Goal: Transaction & Acquisition: Subscribe to service/newsletter

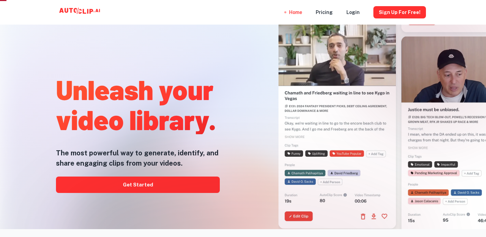
scroll to position [14, 0]
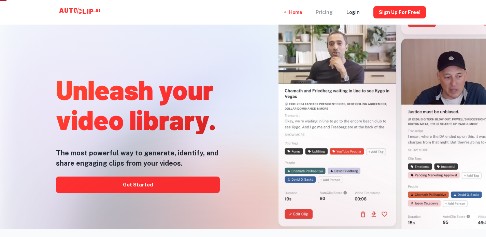
click at [327, 13] on div "Pricing" at bounding box center [324, 12] width 17 height 25
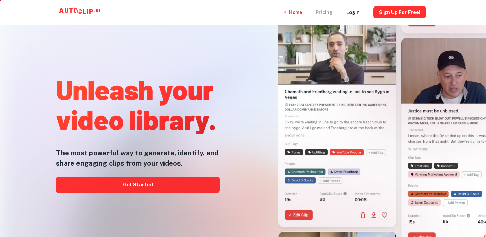
click at [332, 13] on div "Pricing" at bounding box center [324, 12] width 17 height 25
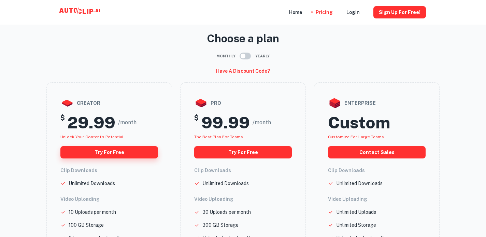
scroll to position [14, 0]
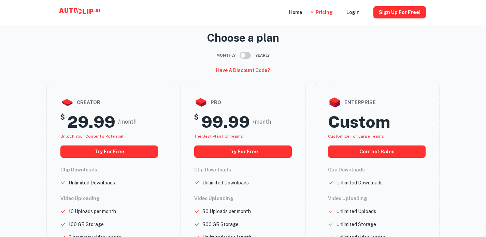
click at [241, 56] on input "checkbox" at bounding box center [242, 55] width 39 height 13
checkbox input "true"
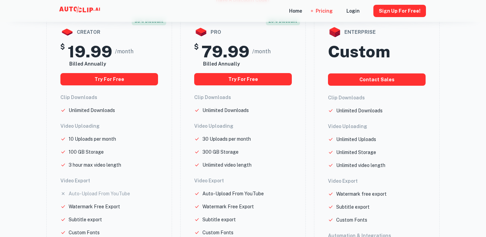
scroll to position [83, 0]
